Goal: Transaction & Acquisition: Obtain resource

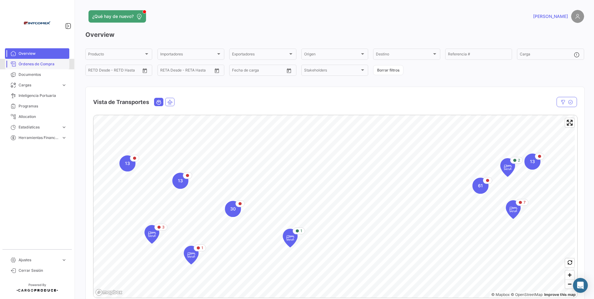
click at [47, 64] on span "Órdenes de Compra" at bounding box center [43, 64] width 48 height 6
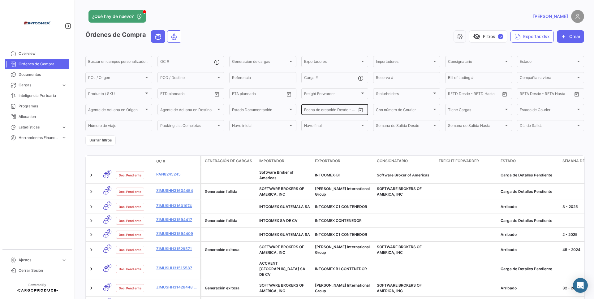
click at [360, 108] on icon "Open calendar" at bounding box center [361, 110] width 4 height 5
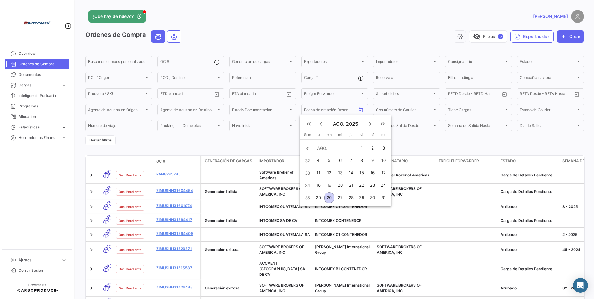
click at [322, 125] on mat-icon "keyboard_arrow_left" at bounding box center [320, 123] width 7 height 7
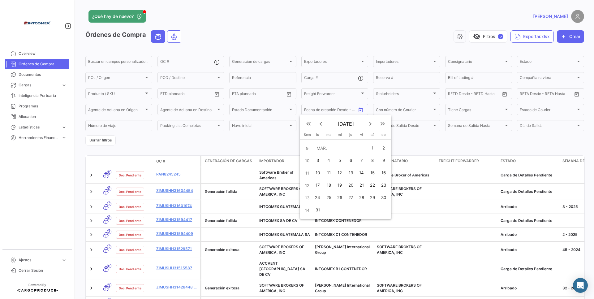
click at [321, 126] on mat-icon "keyboard_arrow_left" at bounding box center [320, 123] width 7 height 7
click at [335, 160] on div "1" at bounding box center [339, 160] width 10 height 11
type input "[DATE]"
click at [368, 124] on mat-icon "keyboard_arrow_right" at bounding box center [370, 123] width 7 height 7
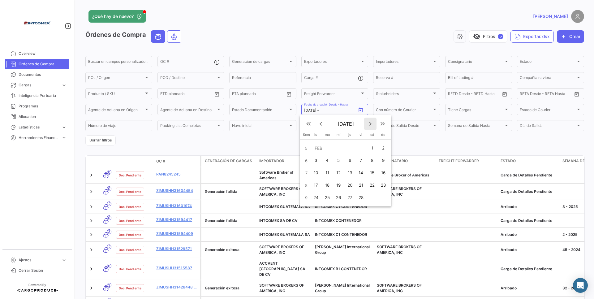
click at [368, 124] on mat-icon "keyboard_arrow_right" at bounding box center [370, 123] width 7 height 7
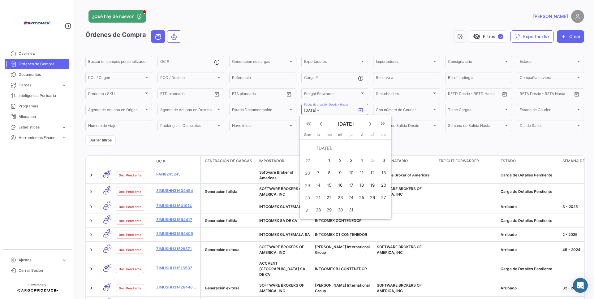
click at [371, 124] on mat-icon "keyboard_arrow_right" at bounding box center [370, 123] width 7 height 7
click at [339, 196] on div "27" at bounding box center [341, 197] width 10 height 11
type input "[DATE]"
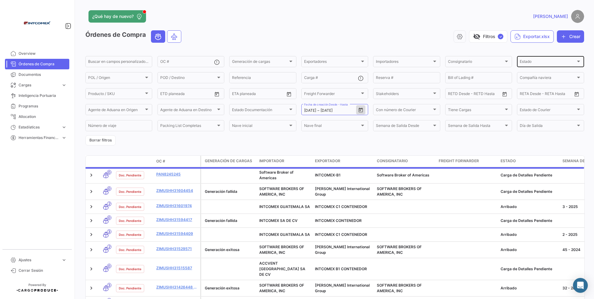
click at [524, 64] on span "Estado" at bounding box center [548, 62] width 56 height 4
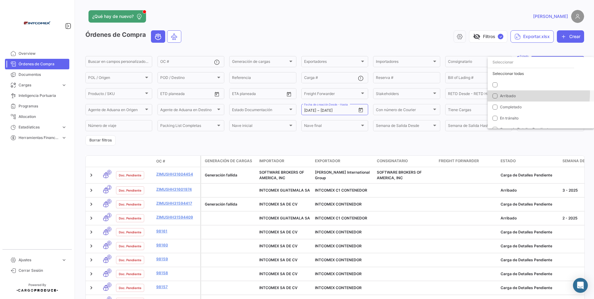
click at [516, 93] on span "Arribado" at bounding box center [543, 96] width 87 height 6
click at [514, 103] on mat-option "Completado" at bounding box center [541, 107] width 106 height 11
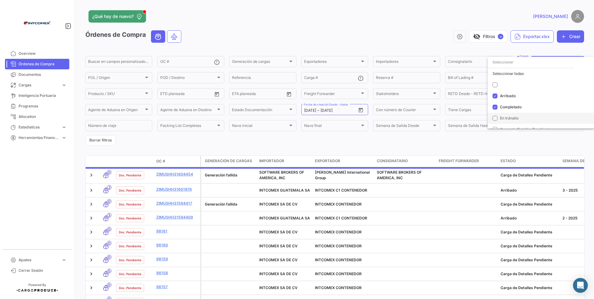
click at [511, 117] on span "En tránsito" at bounding box center [509, 118] width 19 height 5
click at [509, 147] on div at bounding box center [297, 149] width 594 height 299
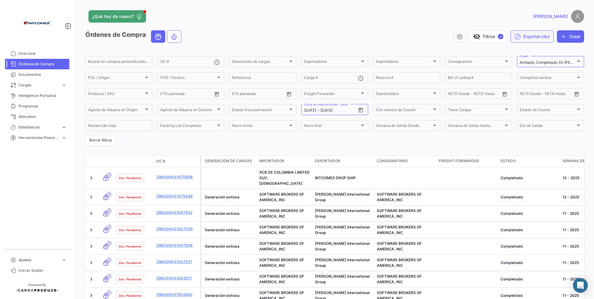
click at [519, 41] on button "Exportar.xlsx" at bounding box center [532, 36] width 43 height 12
click at [527, 54] on span "Exportar OC's" at bounding box center [525, 51] width 28 height 5
click at [520, 40] on button "Exportar.xlsx" at bounding box center [532, 36] width 43 height 12
click at [533, 49] on span "Exportar OC's" at bounding box center [525, 51] width 28 height 5
